Goal: Check status

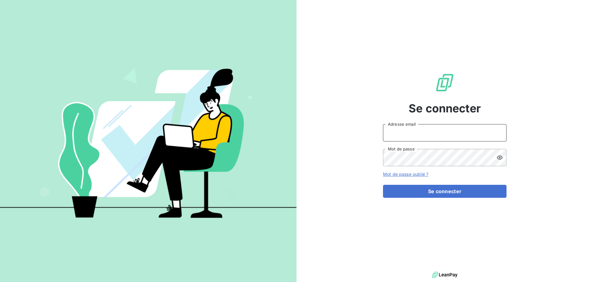
click at [408, 134] on input "Adresse email" at bounding box center [445, 132] width 124 height 17
type input "[PERSON_NAME][EMAIL_ADDRESS][DOMAIN_NAME]"
click at [500, 158] on icon at bounding box center [500, 157] width 6 height 4
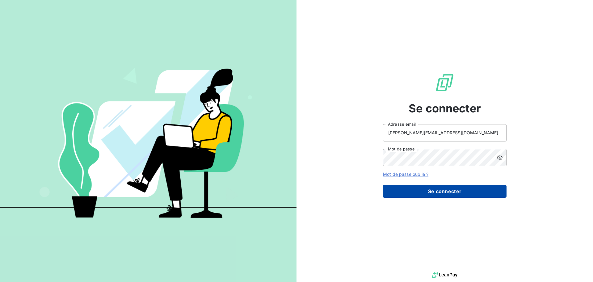
click at [435, 190] on button "Se connecter" at bounding box center [445, 191] width 124 height 13
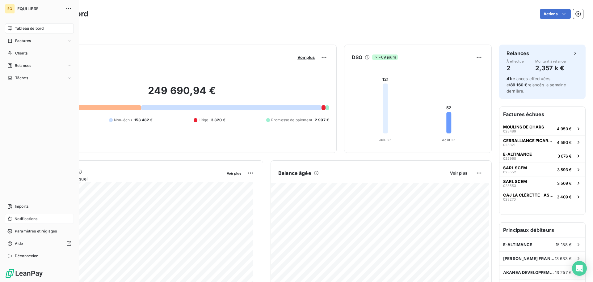
click at [36, 219] on span "Notifications" at bounding box center [26, 219] width 23 height 6
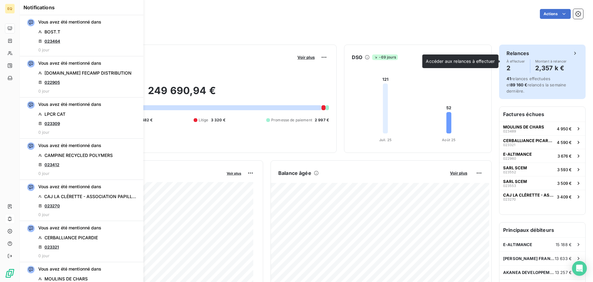
click at [530, 61] on div at bounding box center [530, 66] width 0 height 14
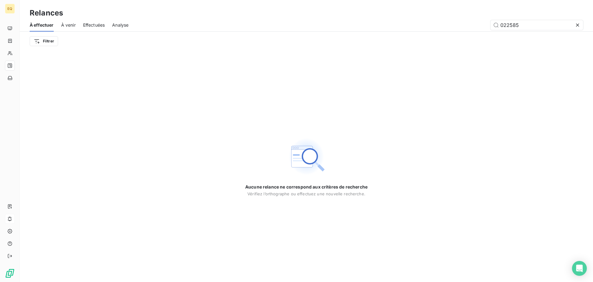
click at [94, 24] on span "Effectuées" at bounding box center [94, 25] width 22 height 6
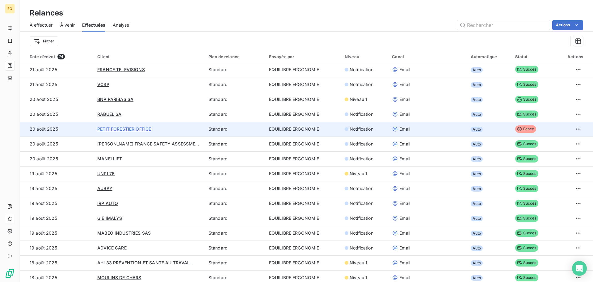
click at [132, 127] on span "PETIT FORESTIER OFFICE" at bounding box center [124, 128] width 54 height 5
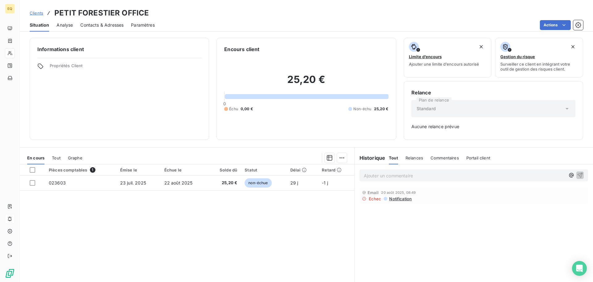
click at [103, 23] on span "Contacts & Adresses" at bounding box center [101, 25] width 43 height 6
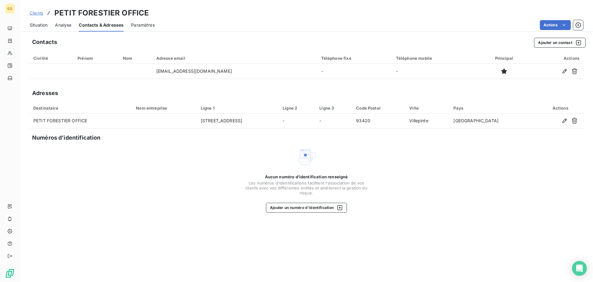
click at [40, 24] on span "Situation" at bounding box center [39, 25] width 18 height 6
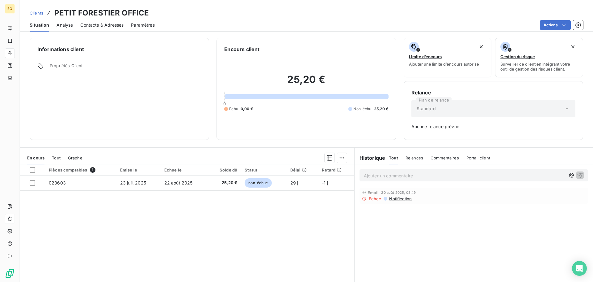
click at [94, 24] on span "Contacts & Adresses" at bounding box center [101, 25] width 43 height 6
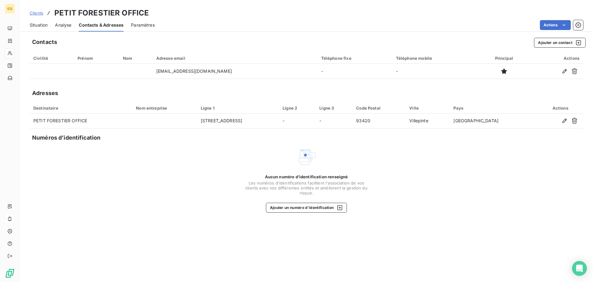
click at [42, 24] on span "Situation" at bounding box center [39, 25] width 18 height 6
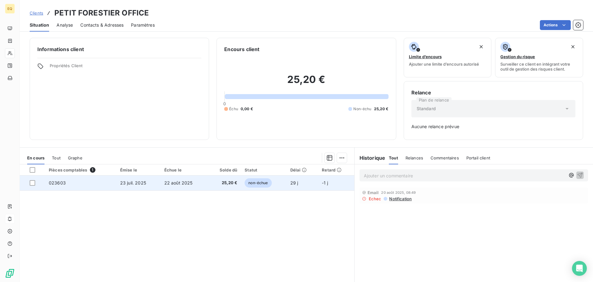
click at [140, 181] on span "23 juil. 2025" at bounding box center [133, 182] width 26 height 5
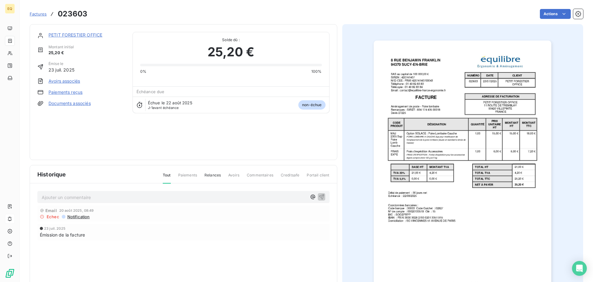
click at [82, 216] on span "Notification" at bounding box center [78, 216] width 23 height 5
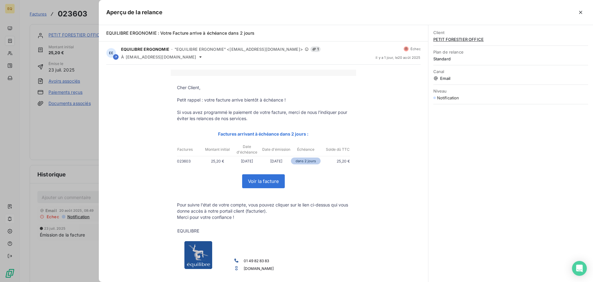
click at [70, 127] on div at bounding box center [296, 141] width 593 height 282
